Goal: Transaction & Acquisition: Purchase product/service

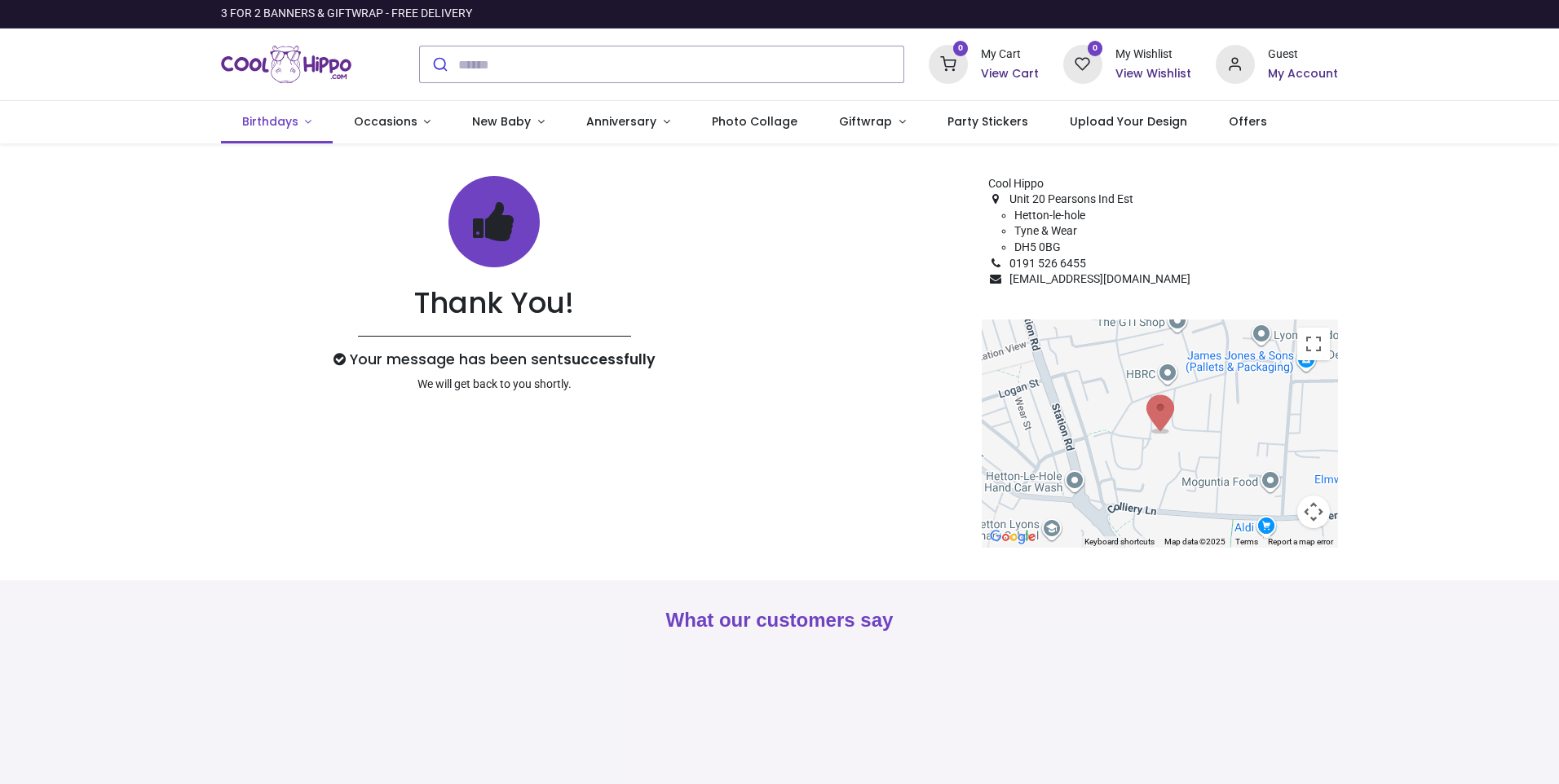
click at [266, 124] on span "Birthdays" at bounding box center [270, 121] width 56 height 16
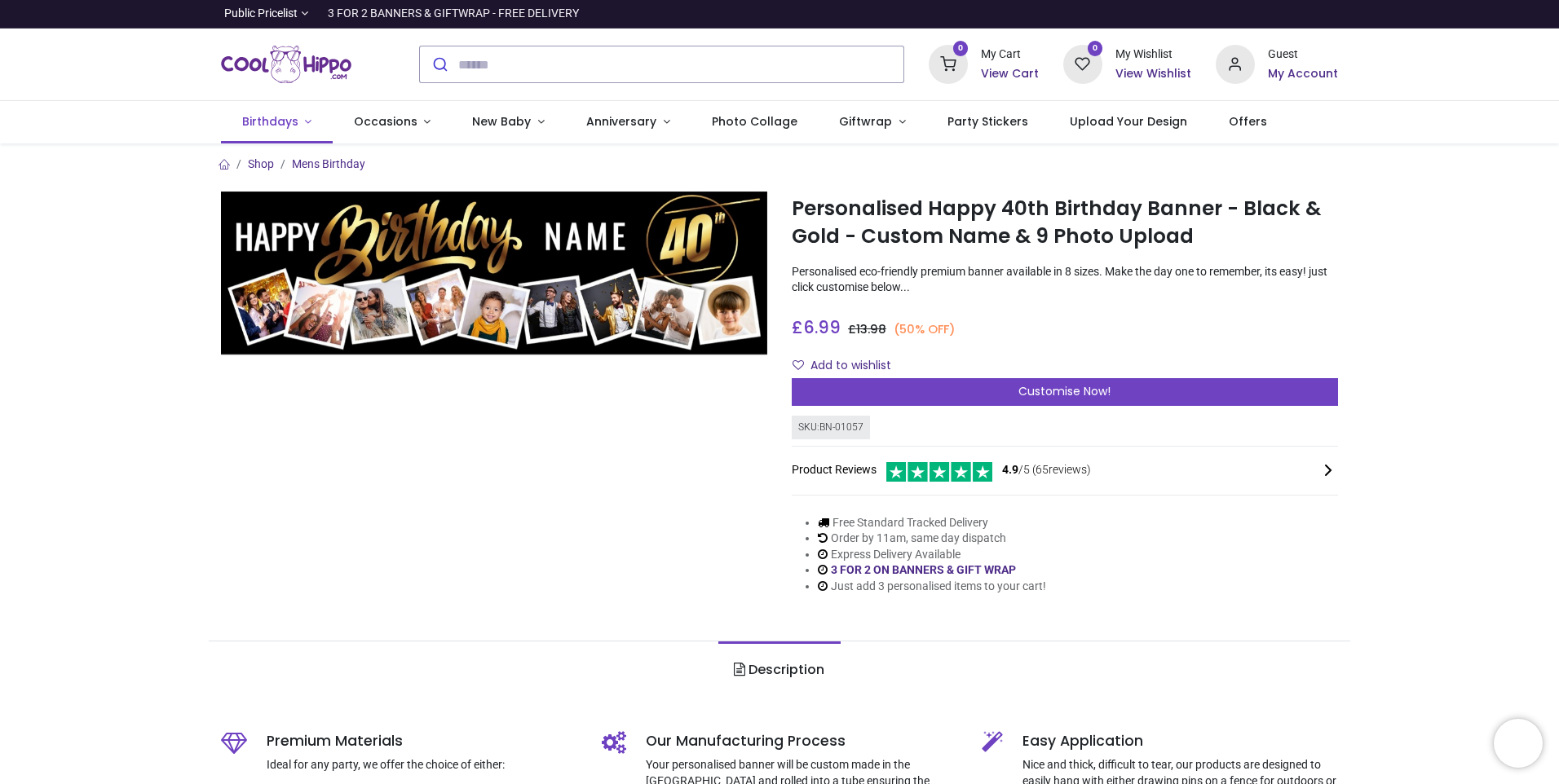
click at [266, 120] on span "Birthdays" at bounding box center [270, 121] width 56 height 16
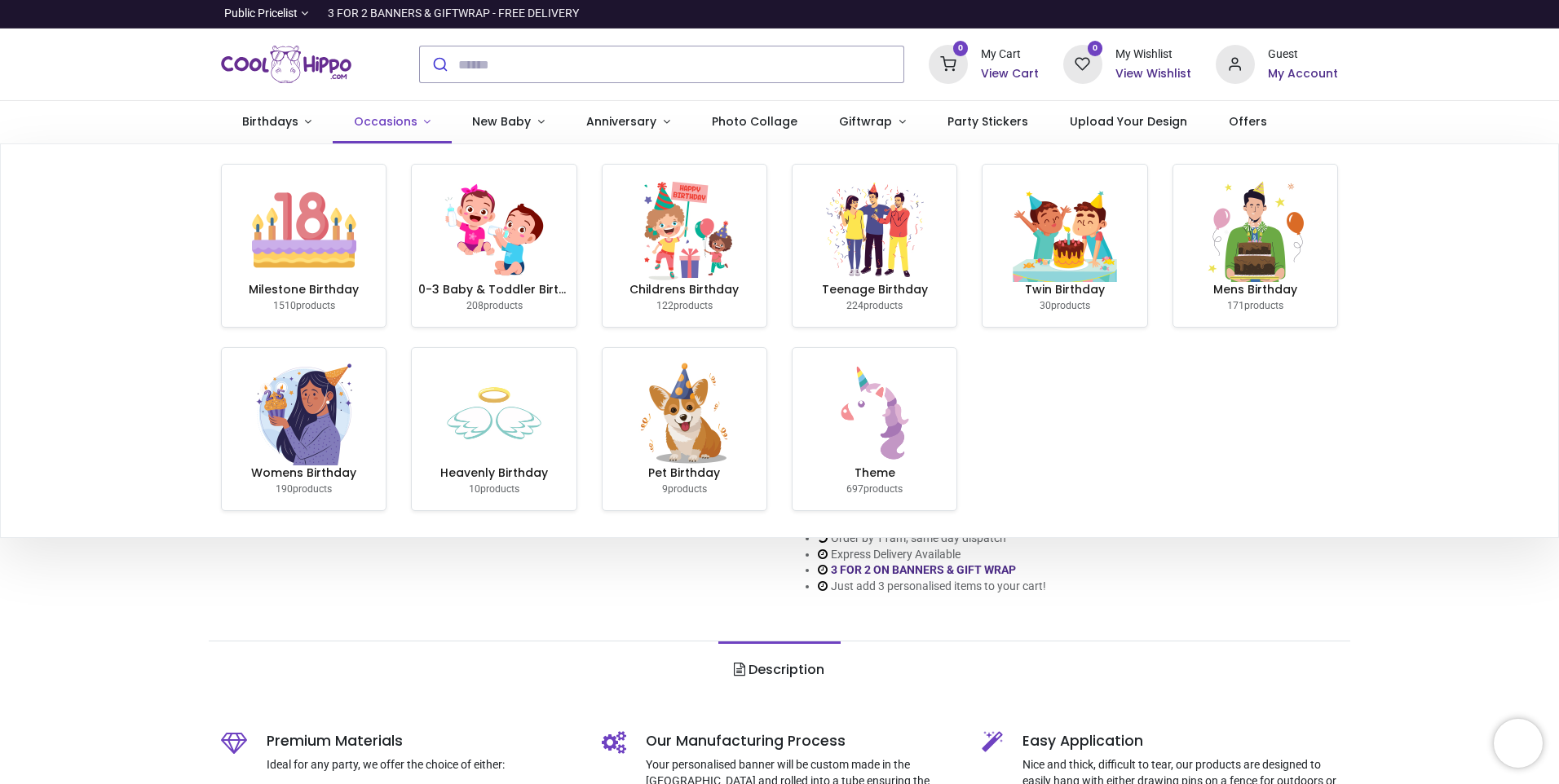
click at [379, 125] on span "Occasions" at bounding box center [385, 121] width 64 height 16
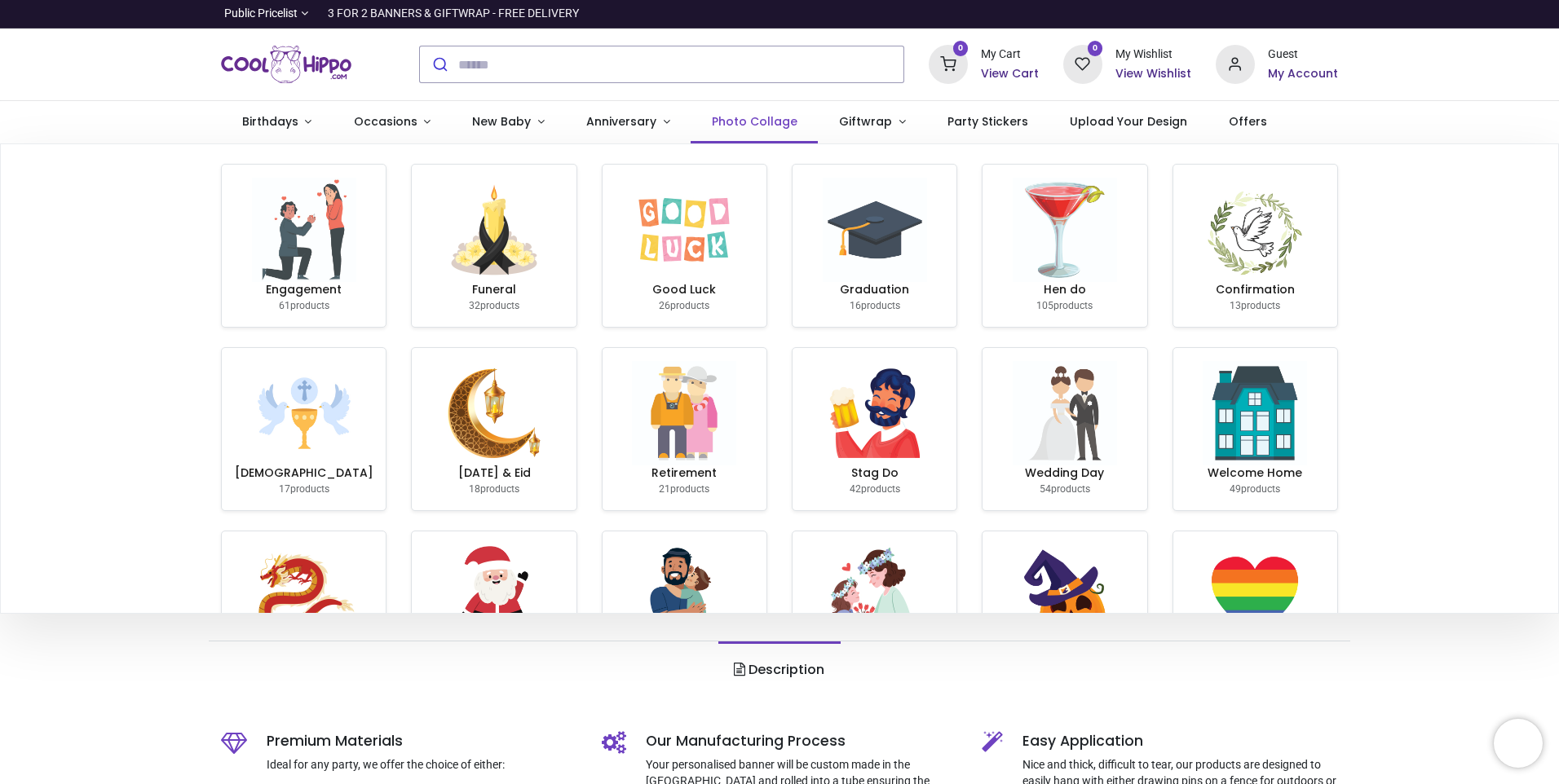
click at [747, 120] on span "Photo Collage" at bounding box center [754, 121] width 86 height 16
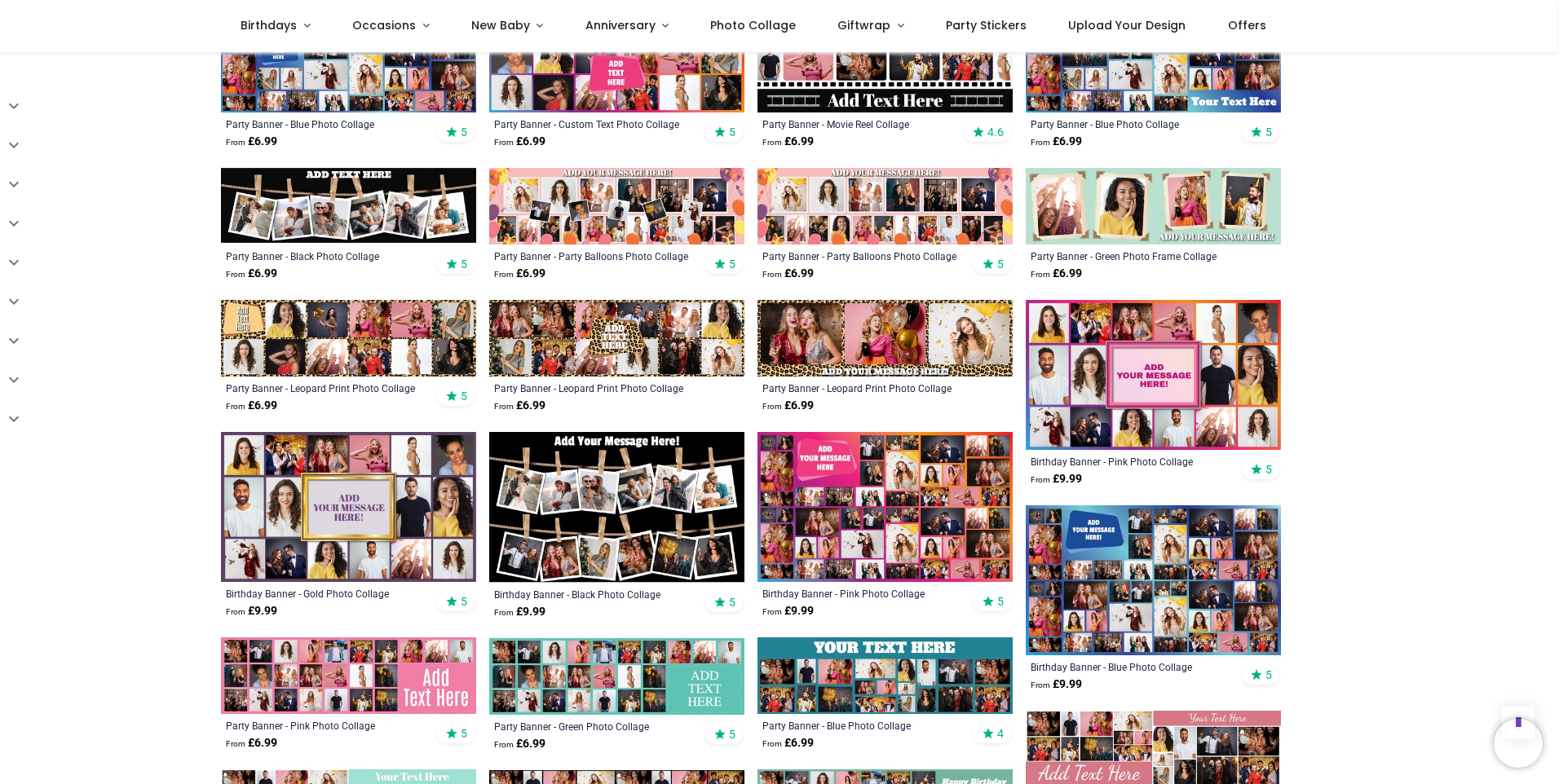
scroll to position [734, 0]
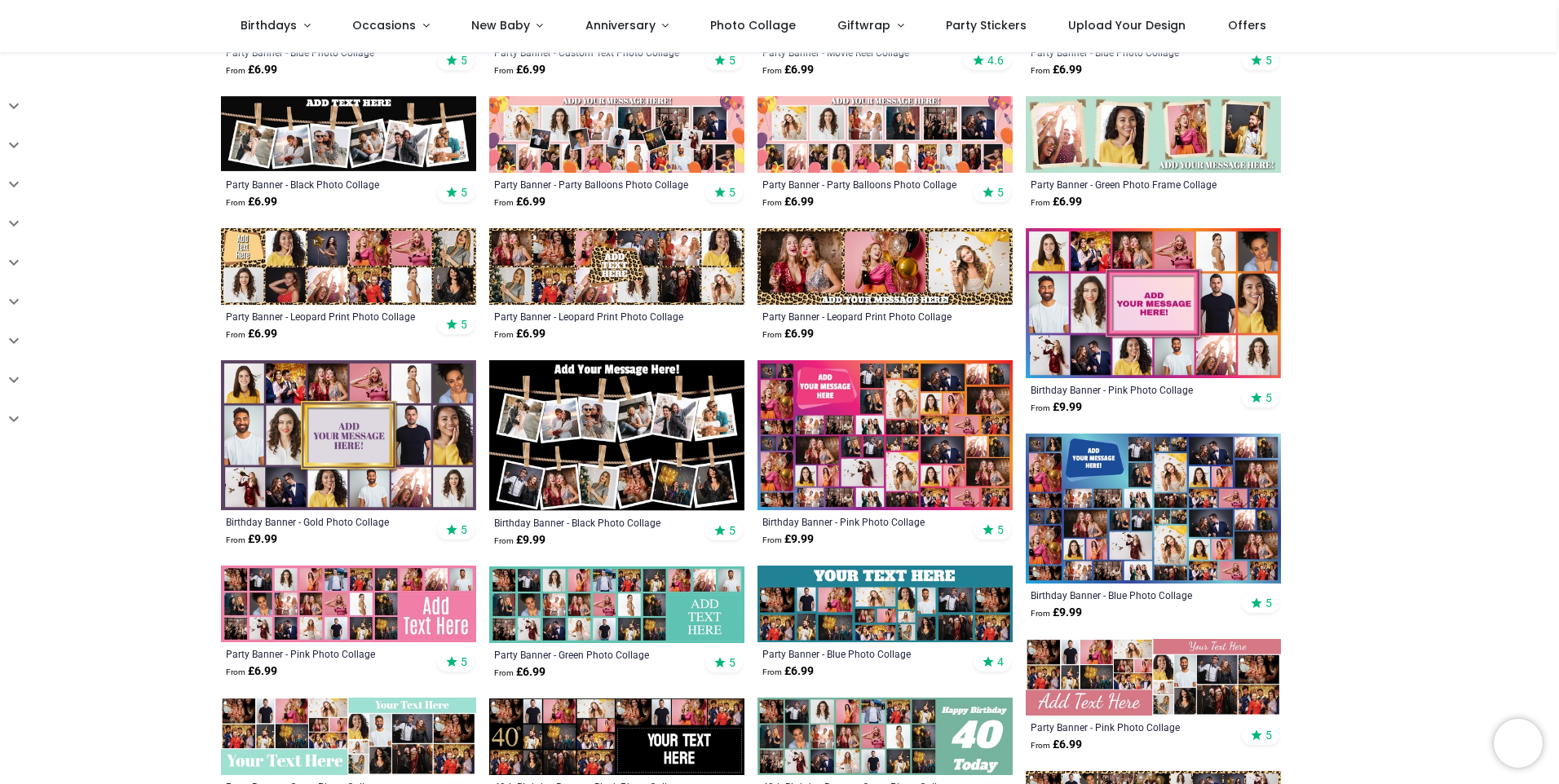
scroll to position [408, 0]
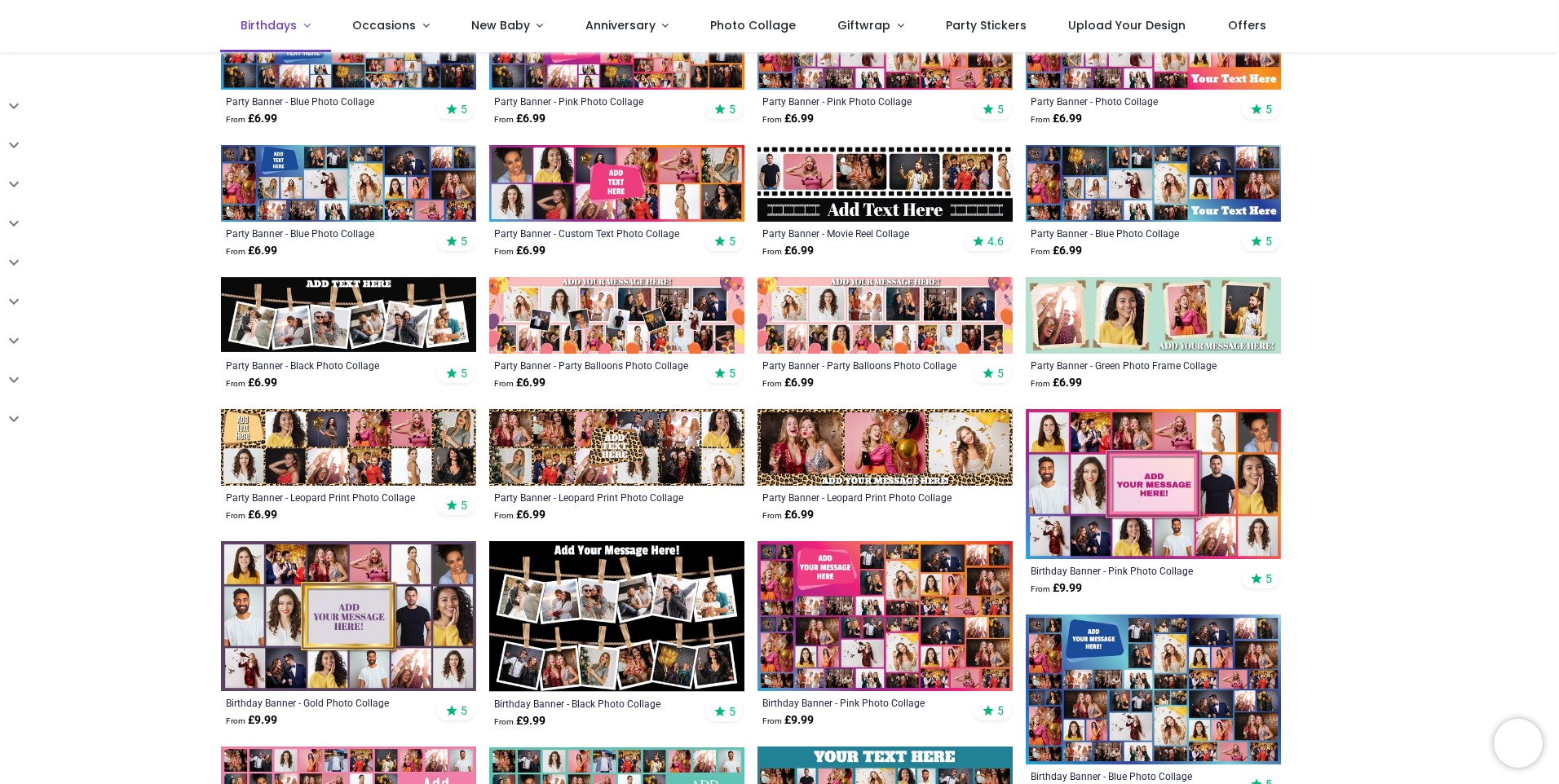
click at [254, 31] on span "Birthdays" at bounding box center [269, 25] width 56 height 16
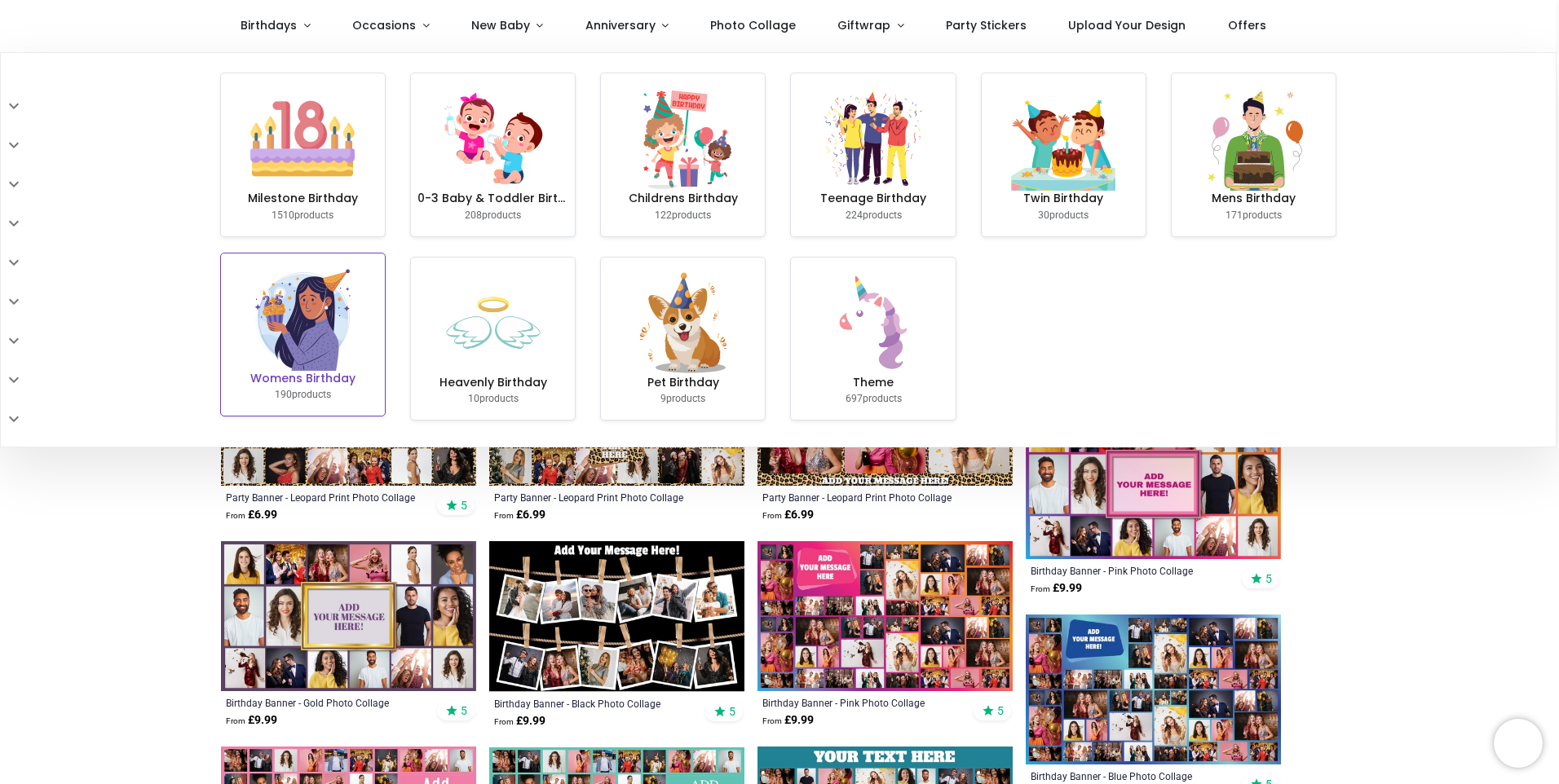
click at [287, 364] on img at bounding box center [302, 319] width 104 height 104
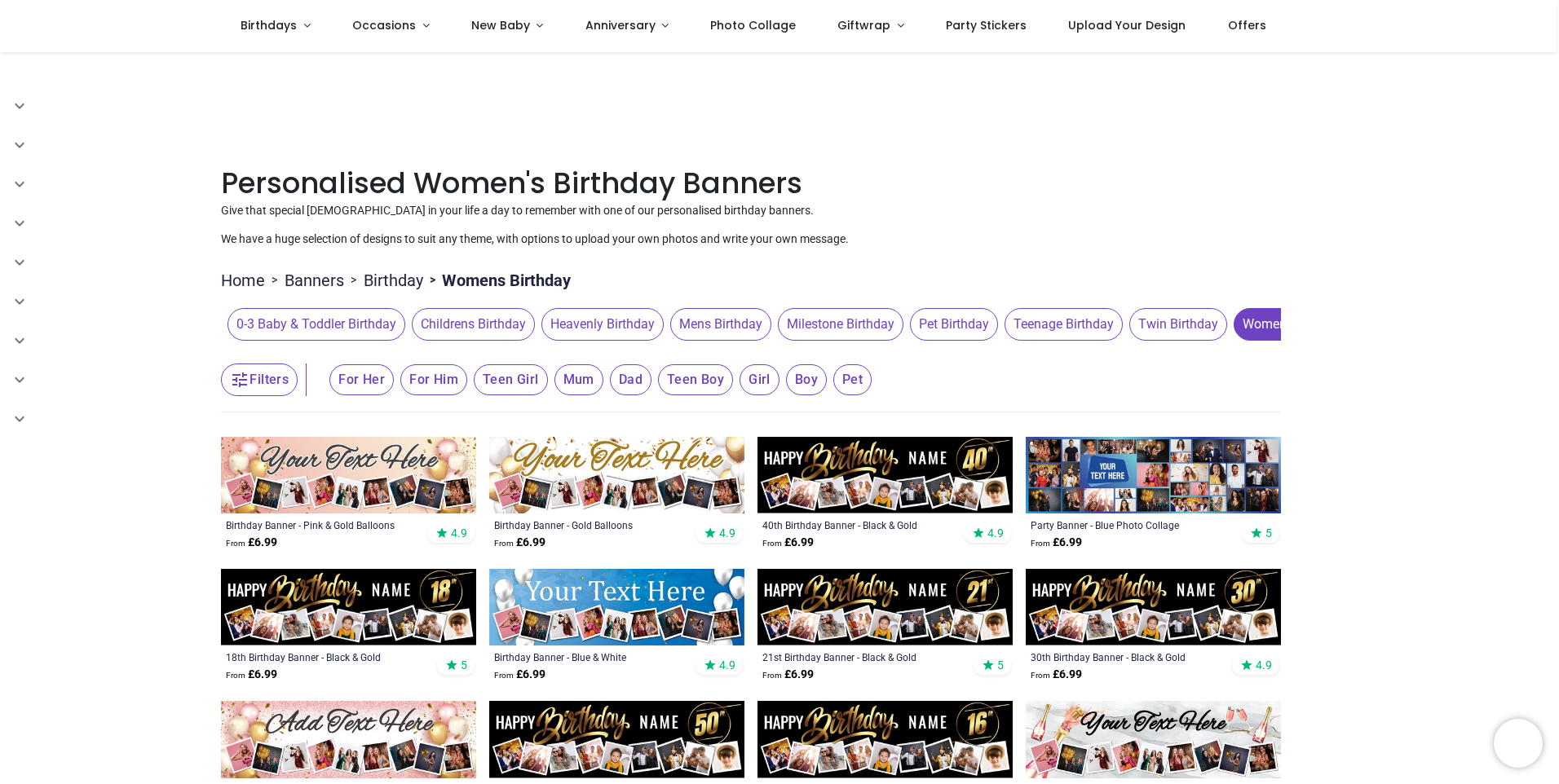
scroll to position [81, 0]
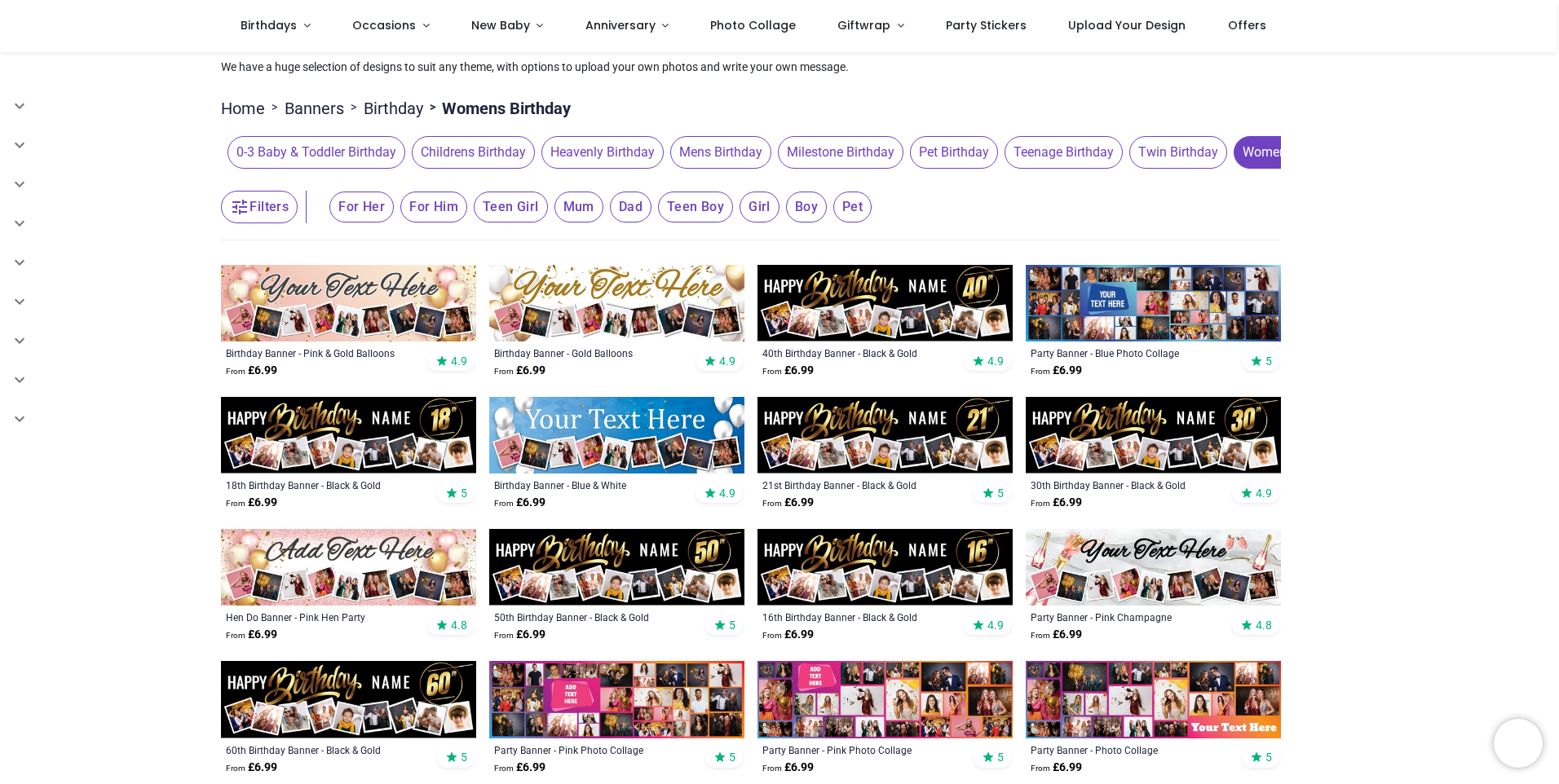
click at [834, 157] on span "Milestone Birthday" at bounding box center [841, 153] width 125 height 32
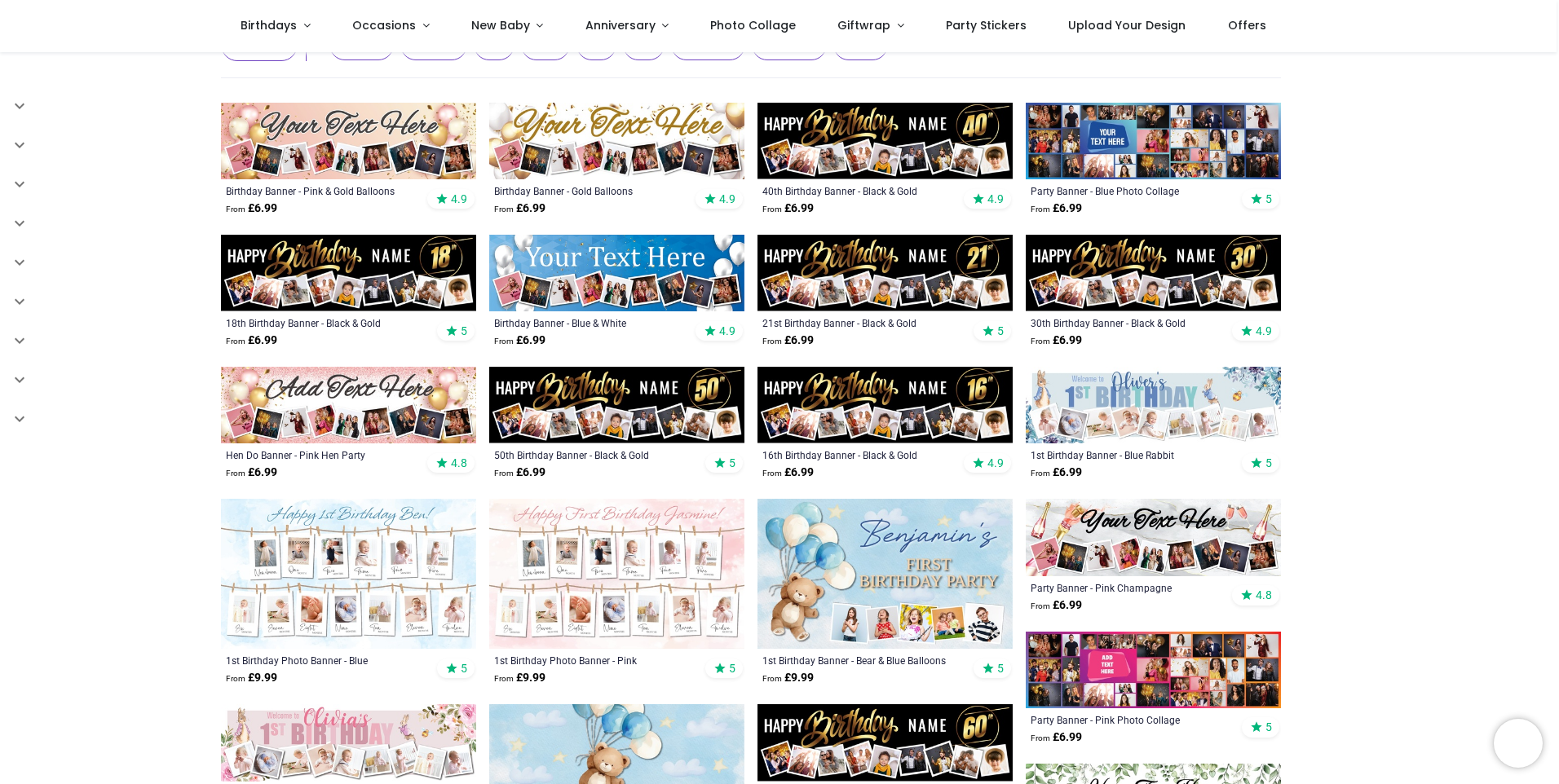
scroll to position [408, 0]
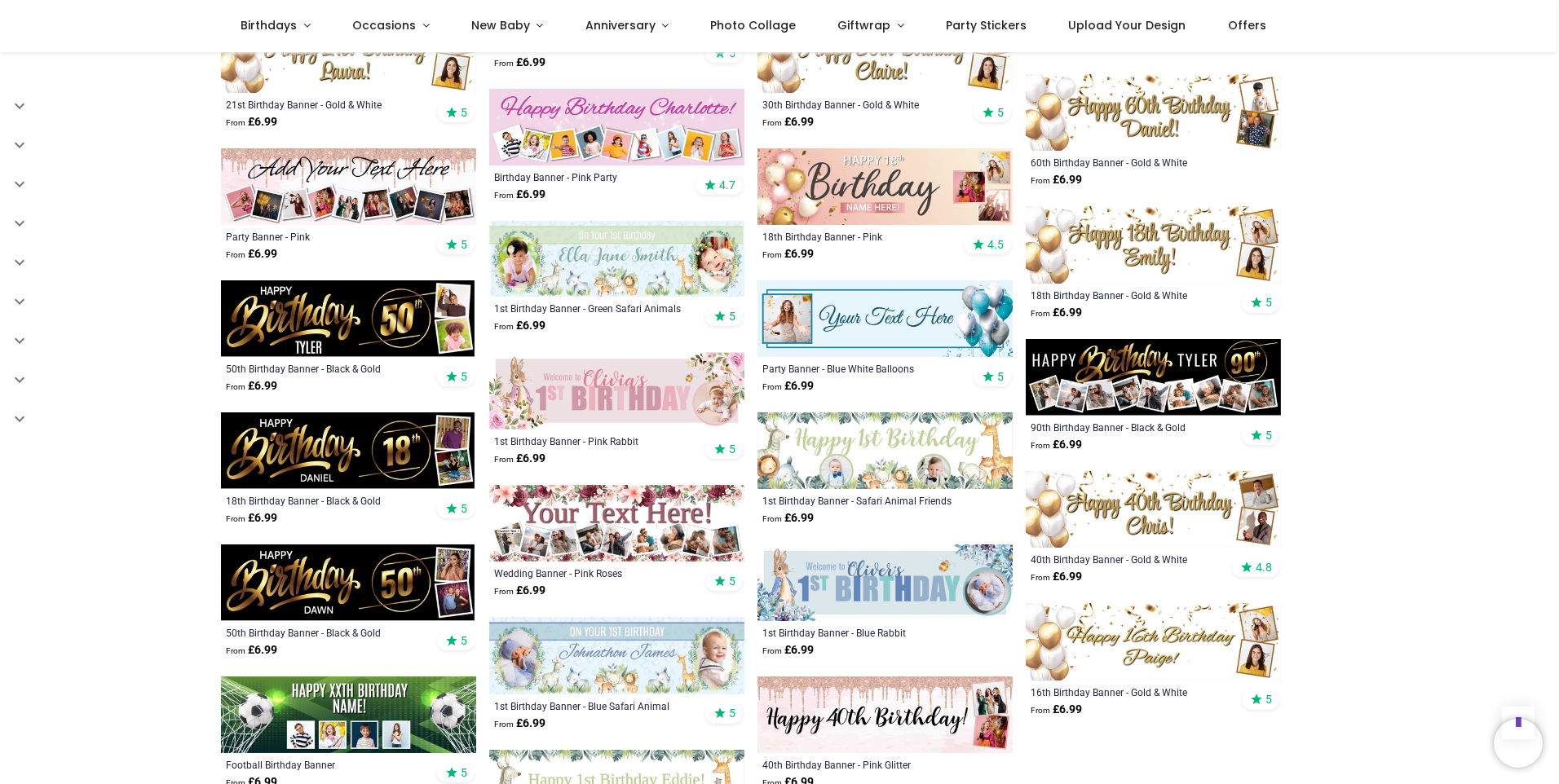
scroll to position [1467, 0]
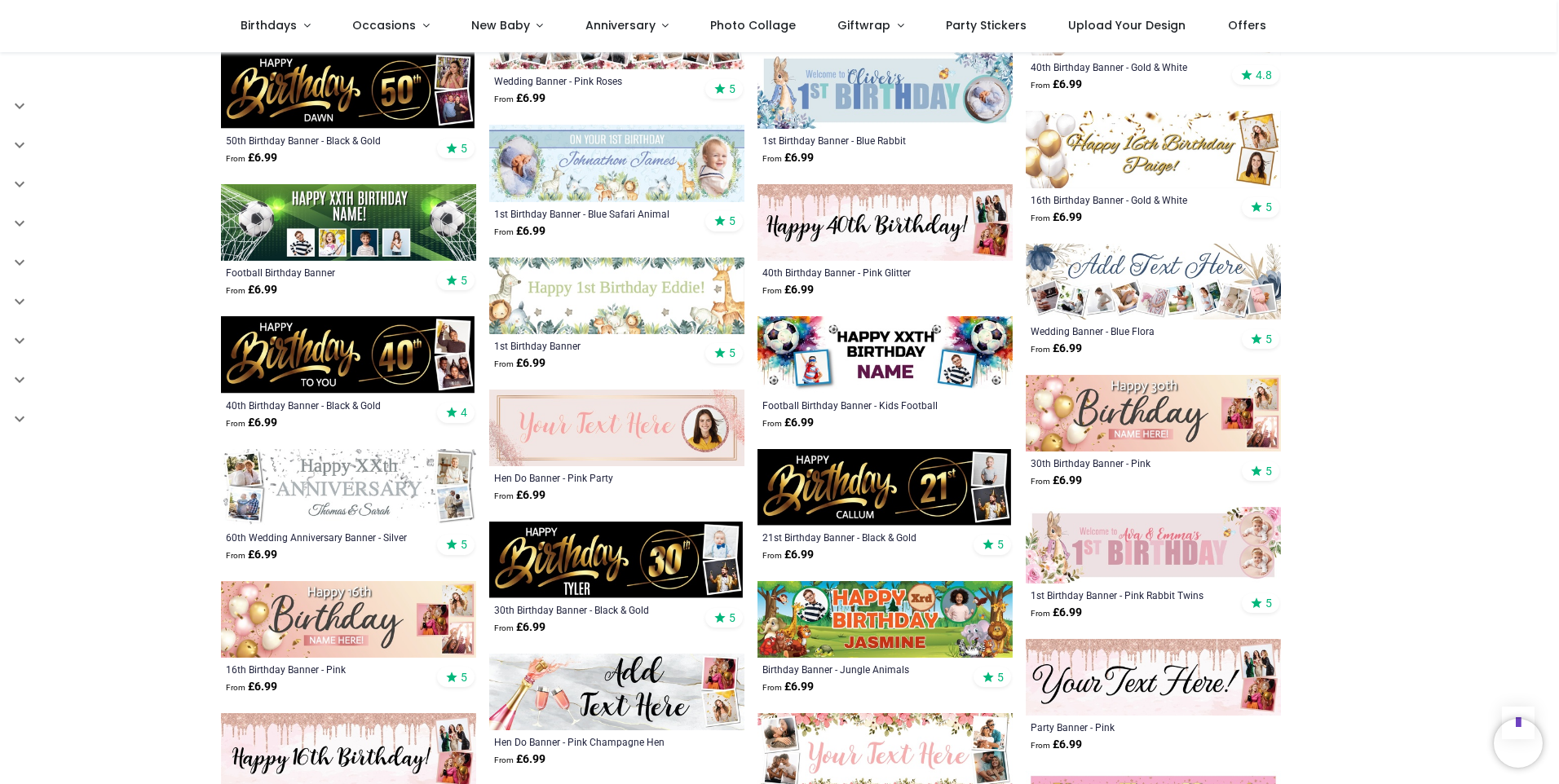
scroll to position [2038, 0]
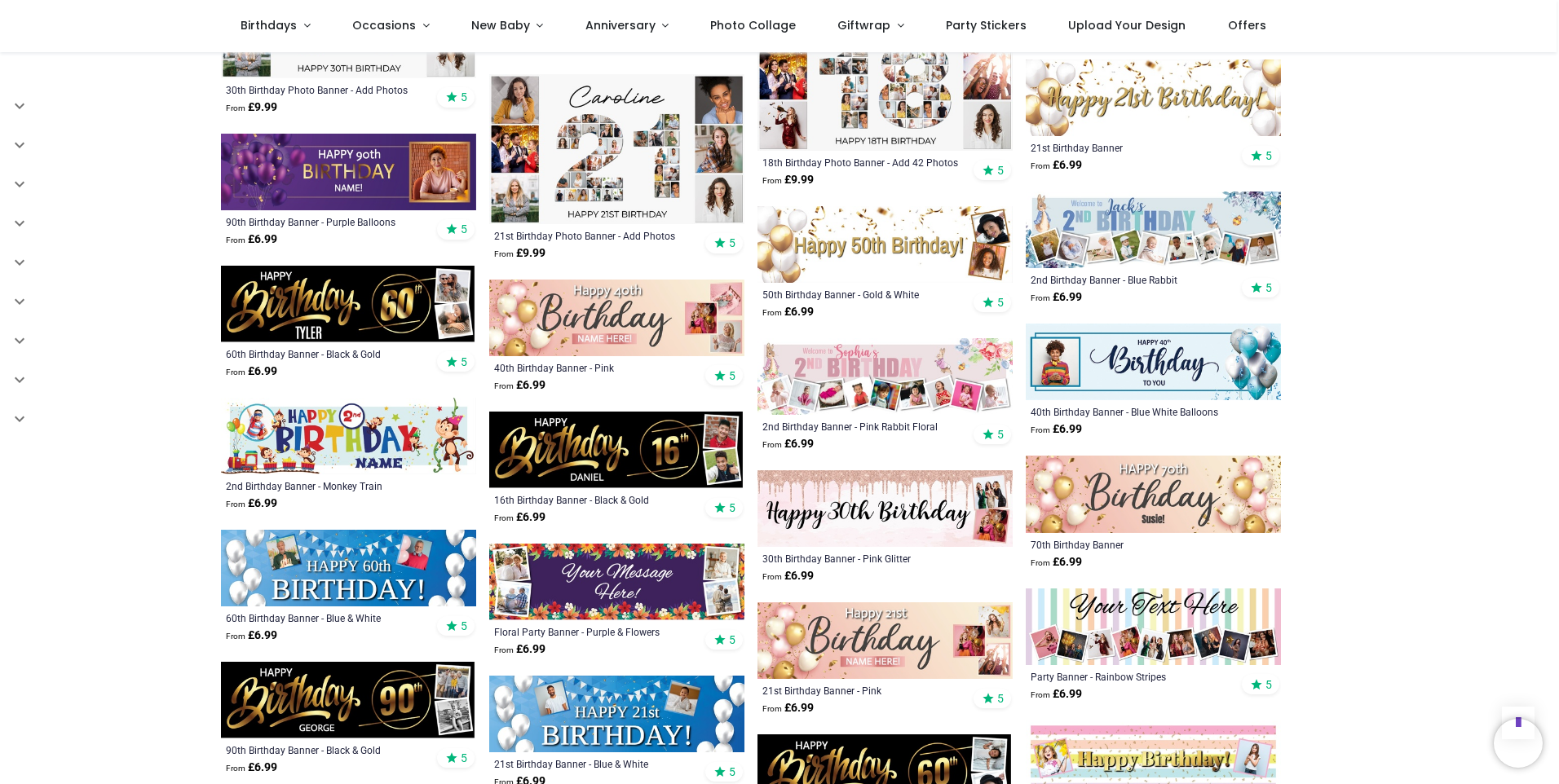
scroll to position [3668, 0]
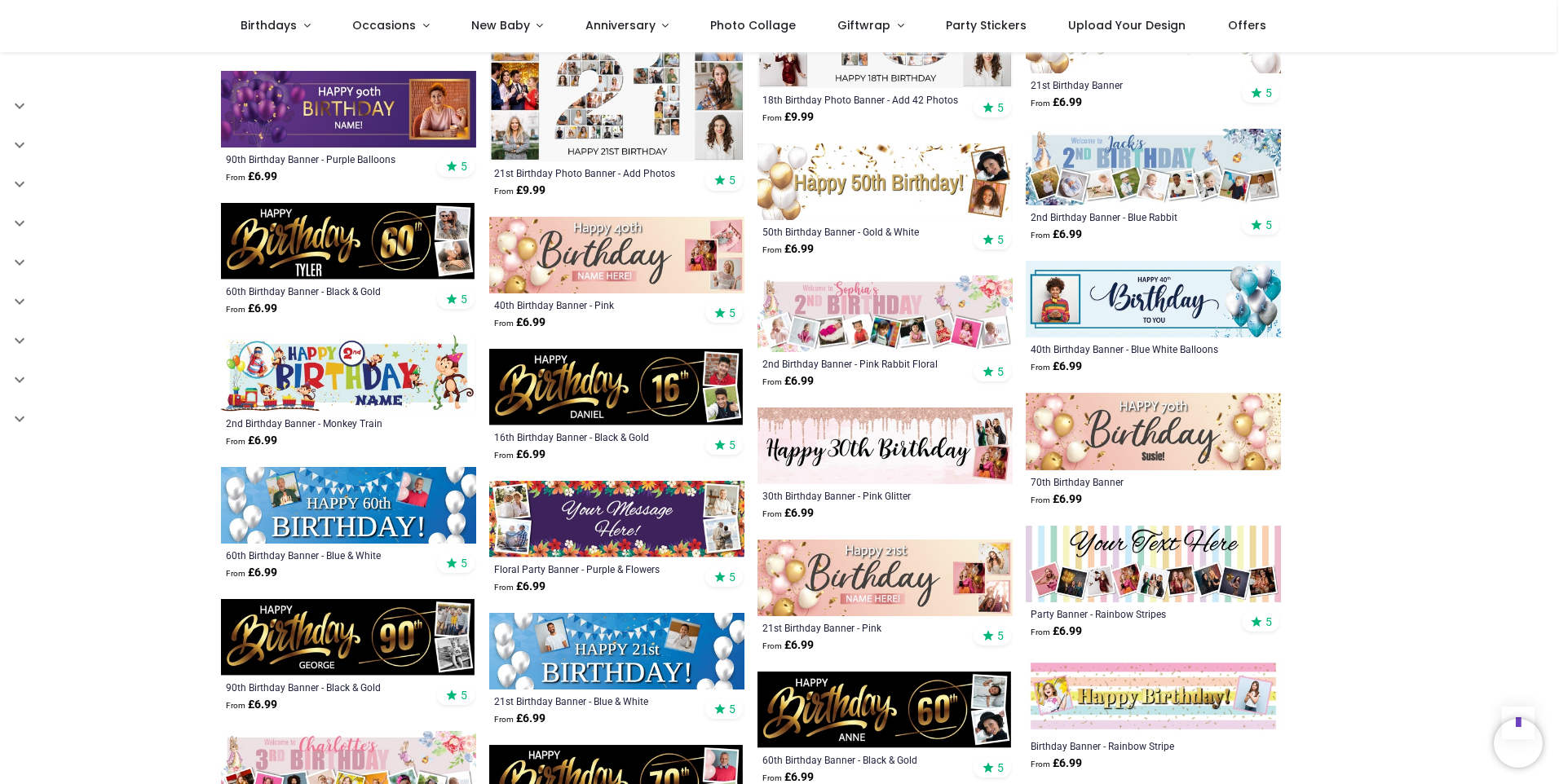
click at [1160, 407] on img at bounding box center [1153, 431] width 255 height 76
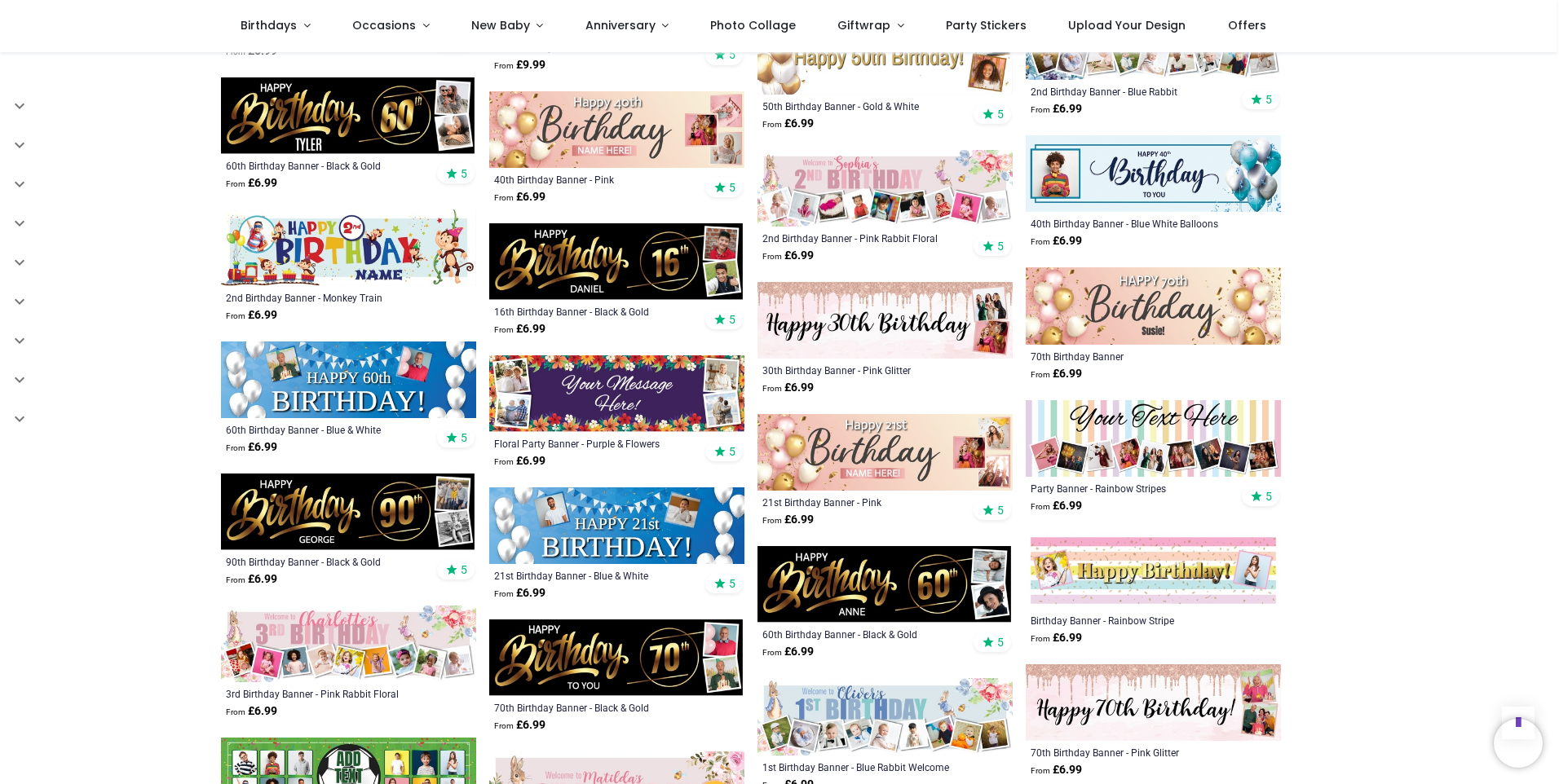
scroll to position [3913, 0]
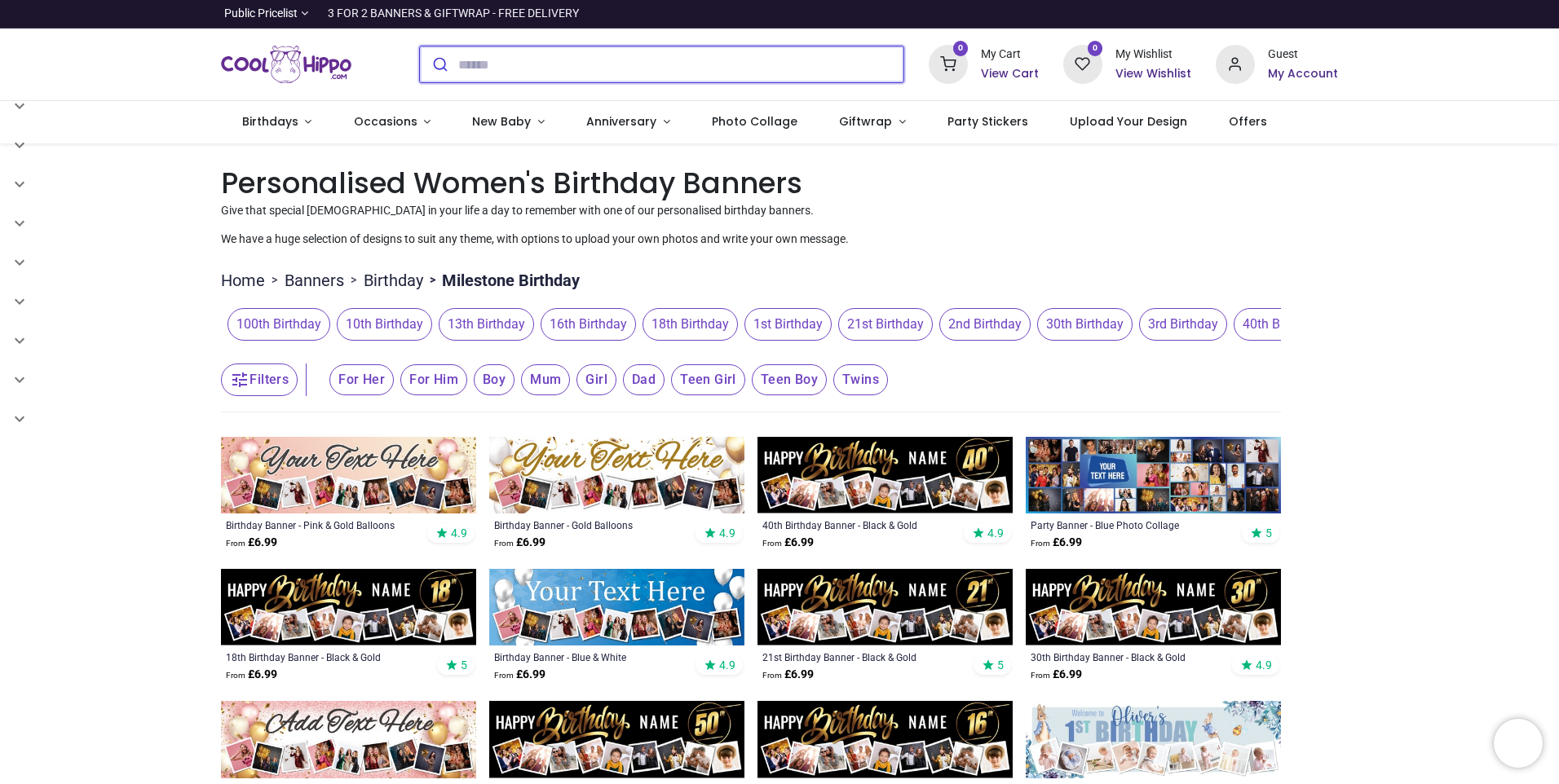
click at [548, 60] on input "search" at bounding box center [681, 64] width 445 height 36
type input "**********"
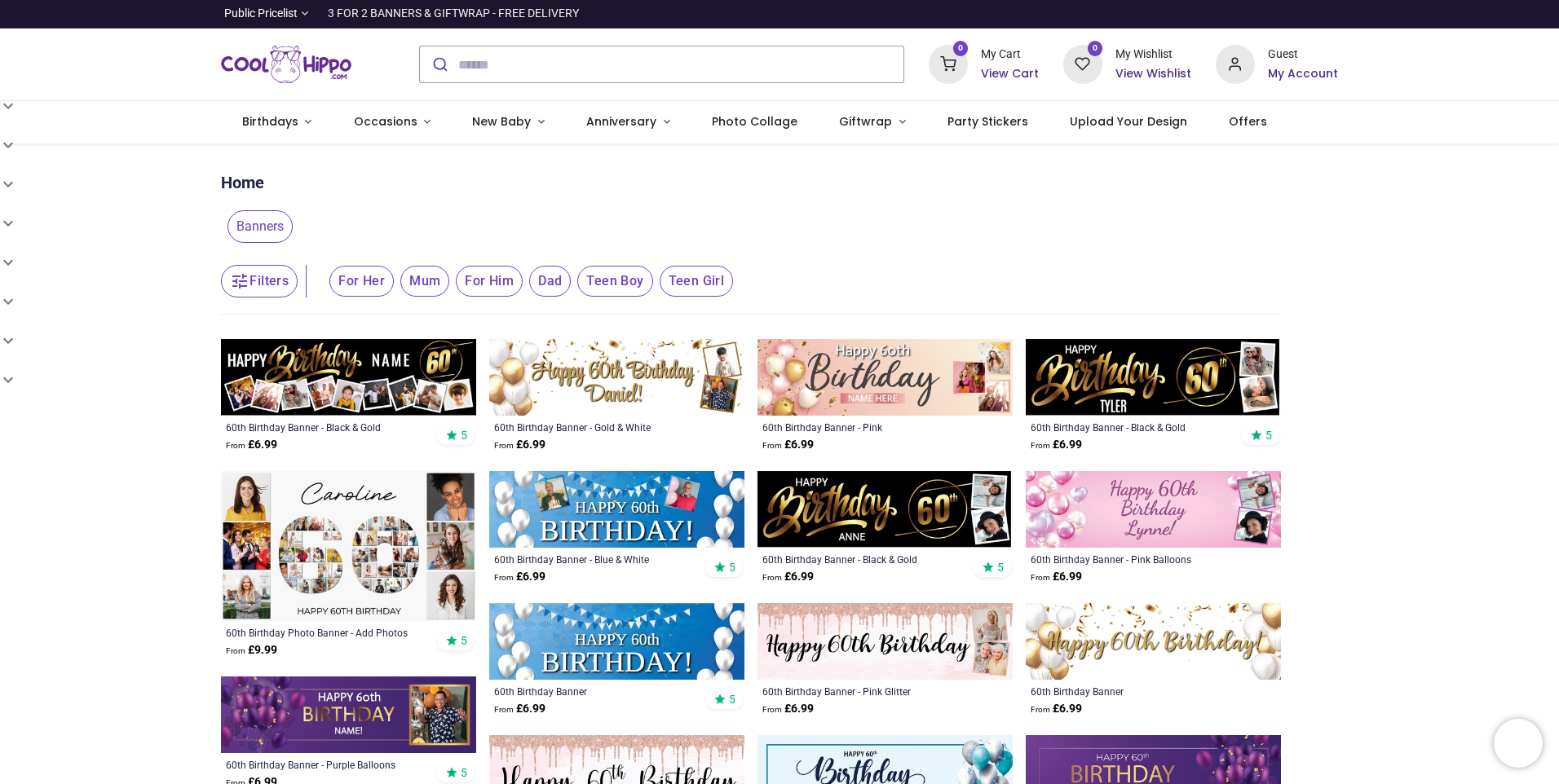
click at [1157, 503] on img at bounding box center [1153, 509] width 255 height 76
